Goal: Check status: Check status

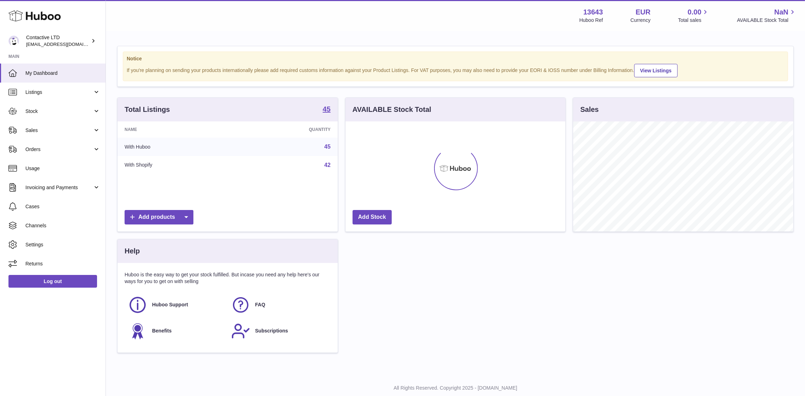
scroll to position [110, 220]
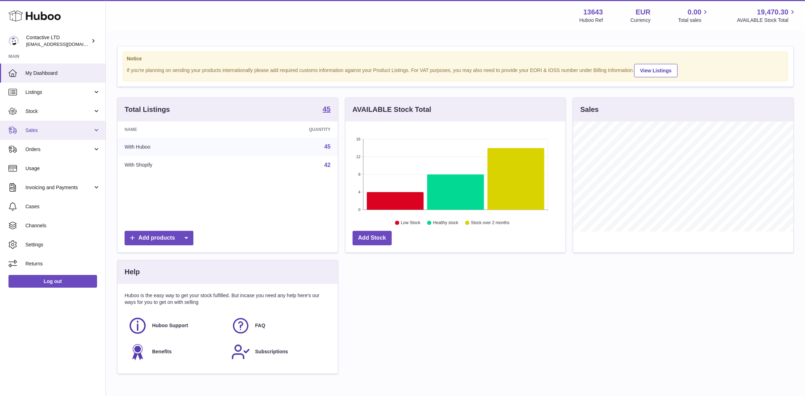
click at [53, 122] on link "Sales" at bounding box center [52, 130] width 105 height 19
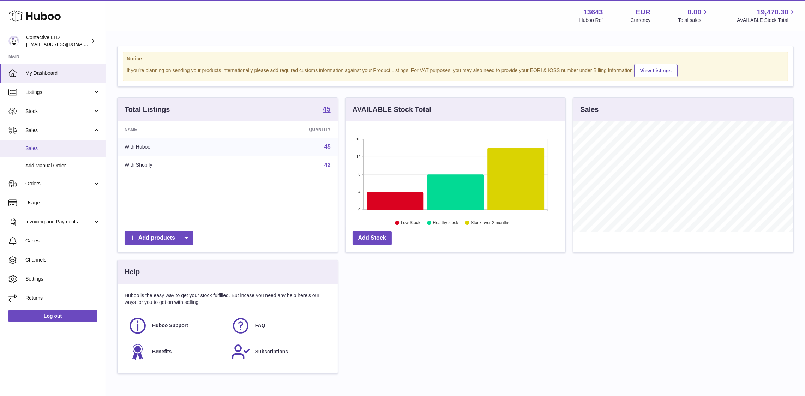
click at [56, 146] on span "Sales" at bounding box center [62, 148] width 75 height 7
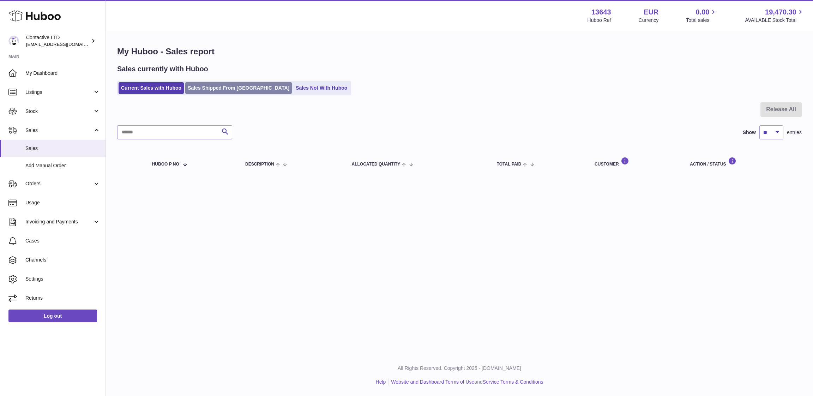
click at [232, 91] on link "Sales Shipped From [GEOGRAPHIC_DATA]" at bounding box center [238, 88] width 107 height 12
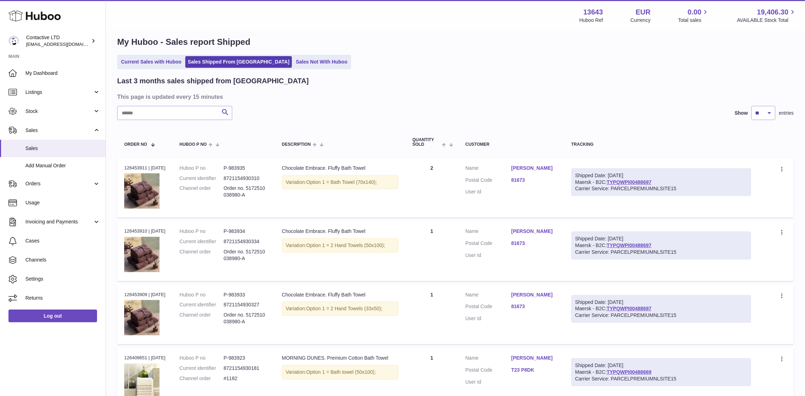
scroll to position [10, 0]
click at [617, 181] on link "TYPQWPI00488697" at bounding box center [629, 182] width 45 height 6
drag, startPoint x: 577, startPoint y: 181, endPoint x: 607, endPoint y: 183, distance: 29.3
click at [607, 183] on div "Shipped Date: 14th Oct 2025 Maersk - B2C: TYPQWPI00488697 Carrier Service: PARC…" at bounding box center [661, 182] width 180 height 28
copy div "Maersk - B2C"
